Goal: Register for event/course

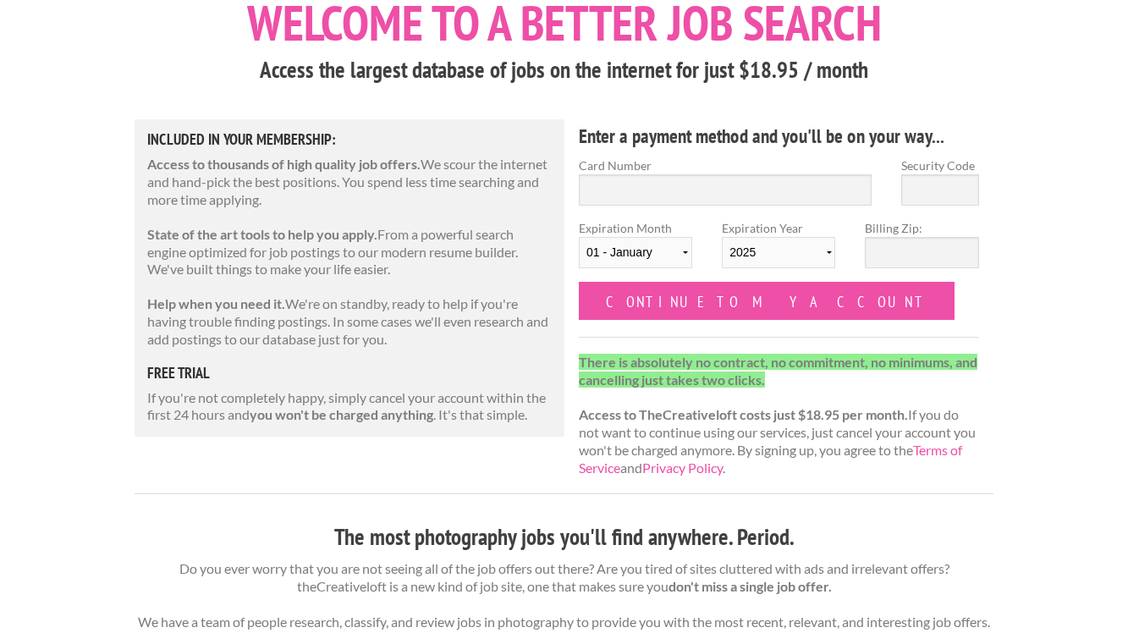
scroll to position [259, 0]
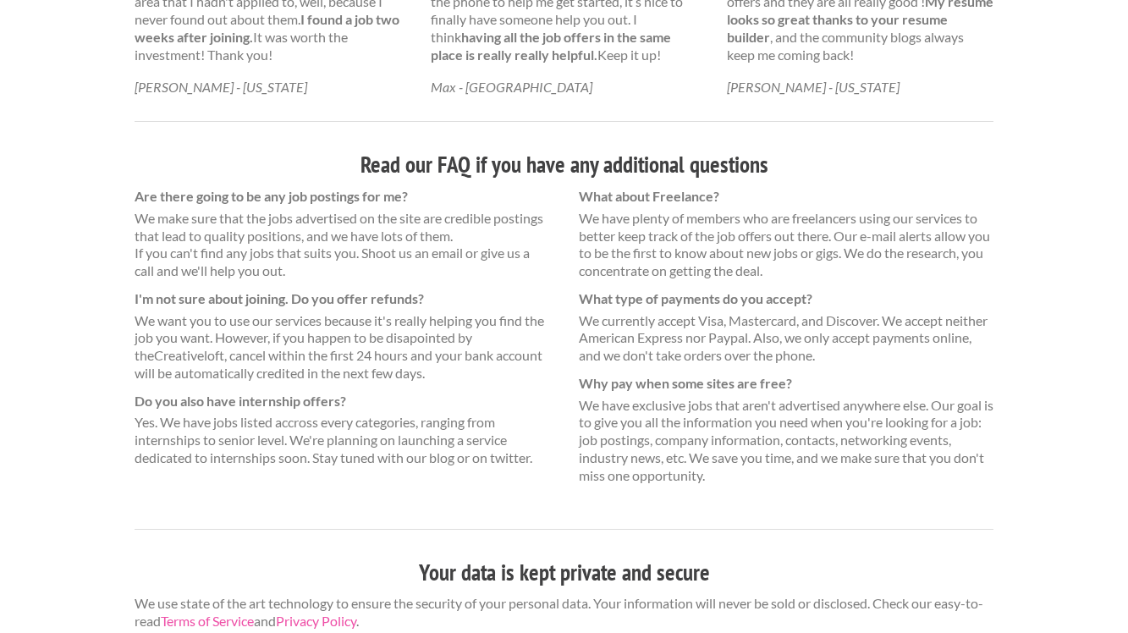
scroll to position [1097, 0]
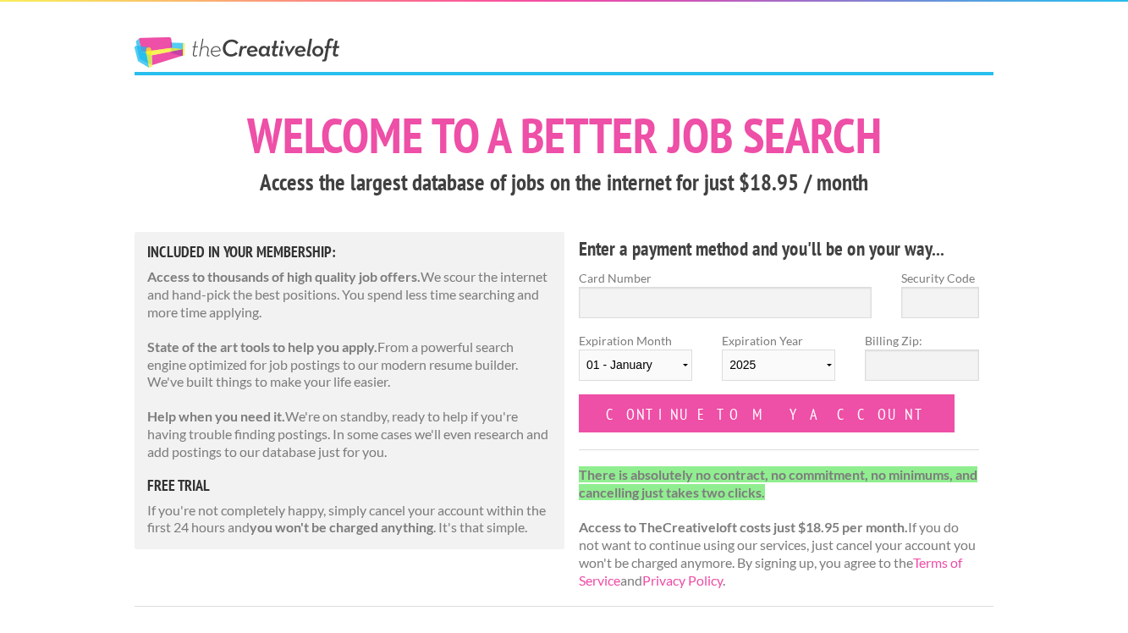
click at [688, 318] on div "Card Number" at bounding box center [725, 300] width 322 height 63
click at [689, 299] on input "Card Number" at bounding box center [725, 302] width 293 height 31
